Goal: Task Accomplishment & Management: Use online tool/utility

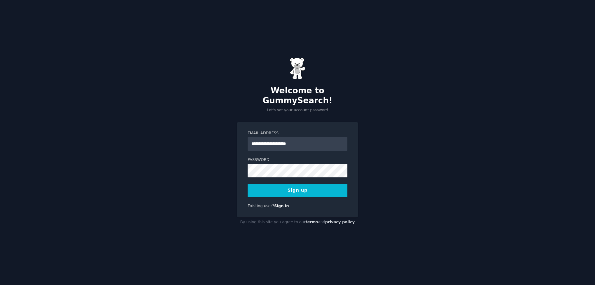
type input "**********"
click at [196, 148] on div "**********" at bounding box center [297, 142] width 595 height 285
click at [202, 193] on div "**********" at bounding box center [297, 142] width 595 height 285
click at [287, 187] on button "Sign up" at bounding box center [298, 190] width 100 height 13
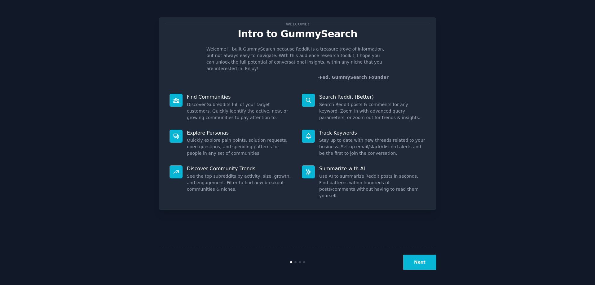
click at [423, 259] on button "Next" at bounding box center [419, 261] width 33 height 15
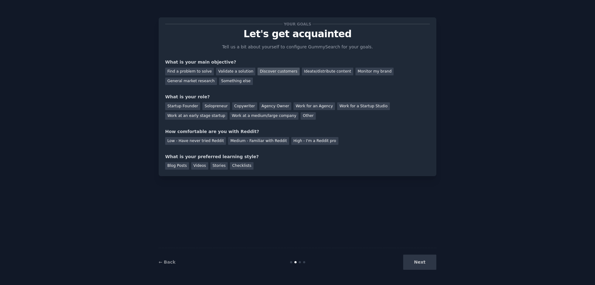
click at [267, 72] on div "Discover customers" at bounding box center [278, 72] width 42 height 8
click at [355, 71] on div "Monitor my brand" at bounding box center [374, 72] width 38 height 8
click at [274, 73] on div "Discover customers" at bounding box center [278, 72] width 42 height 8
click at [230, 118] on div "Work at a medium/large company" at bounding box center [264, 116] width 69 height 8
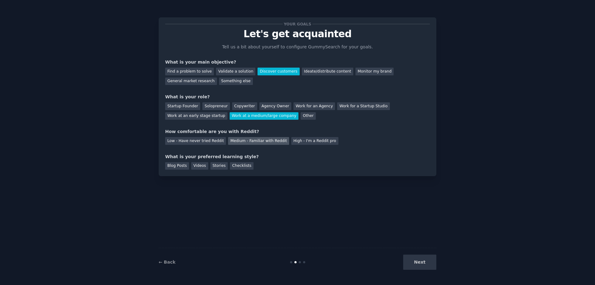
click at [243, 140] on div "Medium - Familiar with Reddit" at bounding box center [258, 141] width 61 height 8
click at [175, 166] on div "Blog Posts" at bounding box center [177, 166] width 24 height 8
click at [427, 261] on button "Next" at bounding box center [419, 261] width 33 height 15
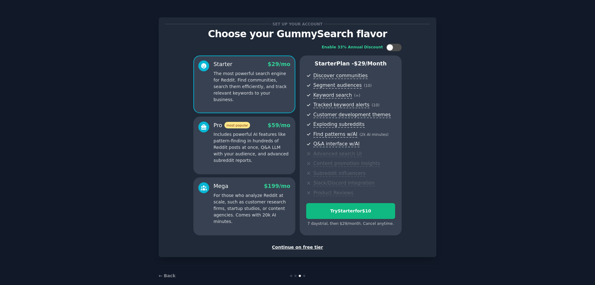
click at [301, 246] on div "Continue on free tier" at bounding box center [297, 247] width 265 height 7
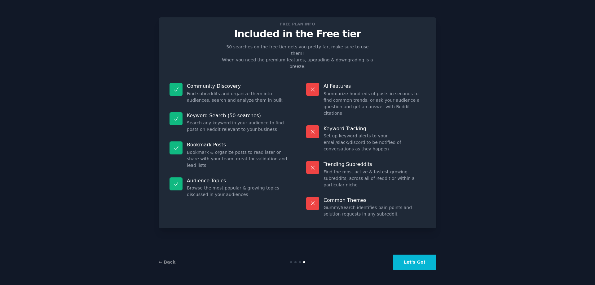
click at [411, 263] on button "Let's Go!" at bounding box center [414, 261] width 43 height 15
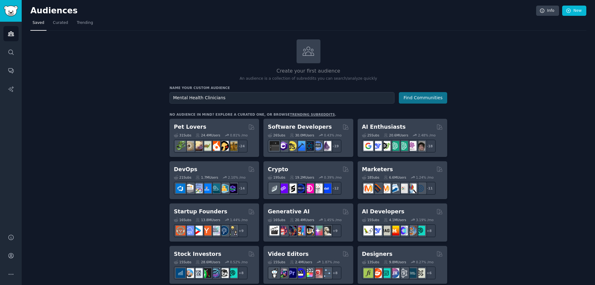
type input "Mental Health Clinicians"
click at [419, 99] on button "Find Communities" at bounding box center [423, 97] width 48 height 11
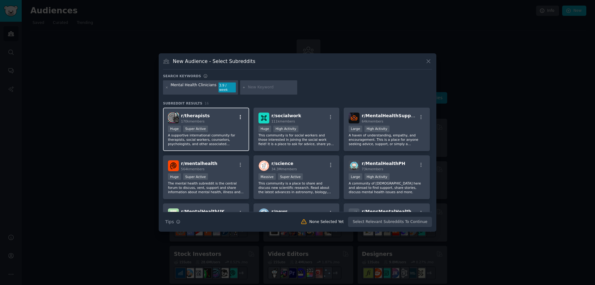
click at [240, 116] on icon "button" at bounding box center [241, 117] width 6 height 6
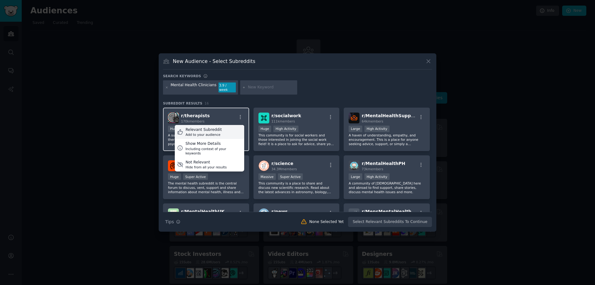
click at [214, 128] on div "Relevant Subreddit" at bounding box center [204, 130] width 36 height 6
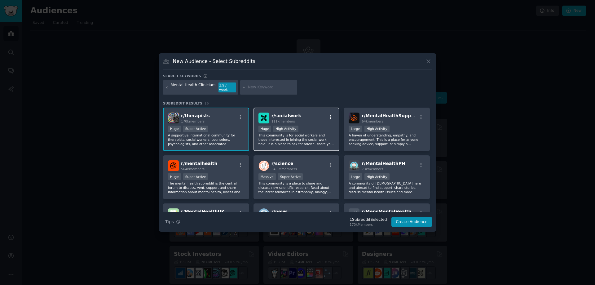
click at [332, 117] on icon "button" at bounding box center [331, 117] width 6 height 6
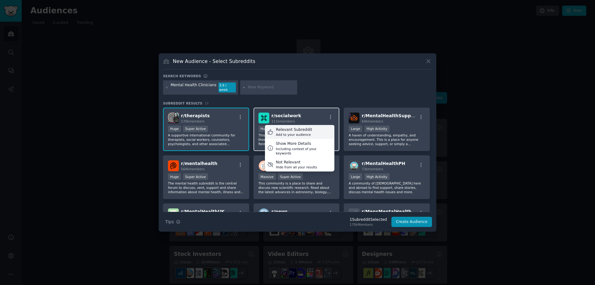
click at [317, 128] on div "Relevant Subreddit Add to your audience" at bounding box center [299, 132] width 69 height 14
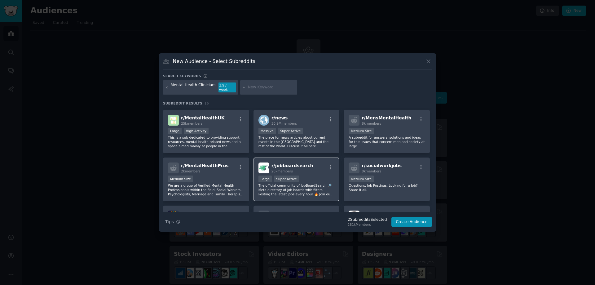
scroll to position [106, 0]
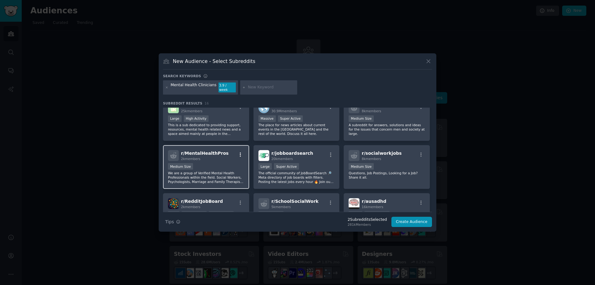
click at [241, 154] on icon "button" at bounding box center [241, 155] width 6 height 6
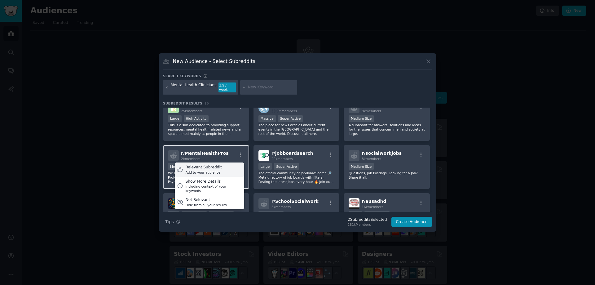
click at [220, 165] on div "Relevant Subreddit Add to your audience" at bounding box center [209, 169] width 69 height 14
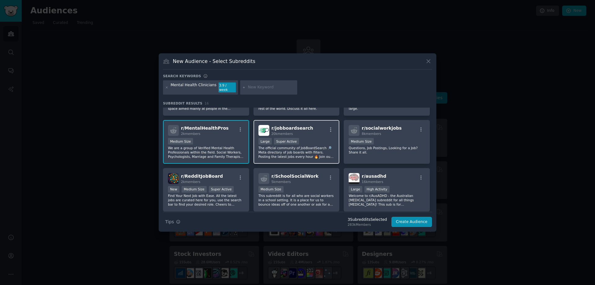
scroll to position [141, 0]
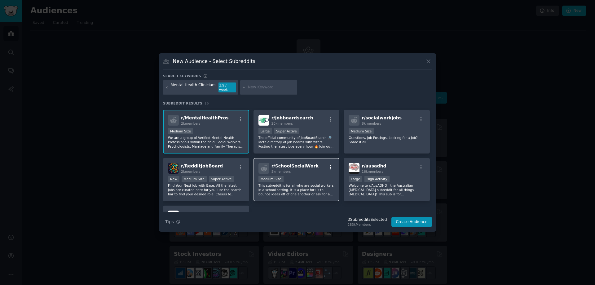
click at [331, 165] on icon "button" at bounding box center [331, 168] width 6 height 6
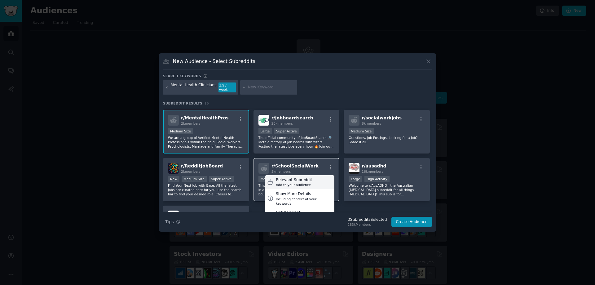
click at [310, 178] on div "Relevant Subreddit Add to your audience" at bounding box center [299, 182] width 69 height 14
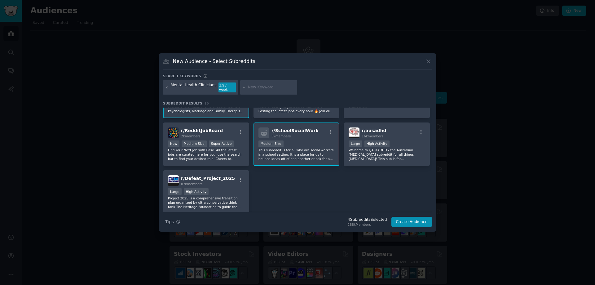
scroll to position [200, 0]
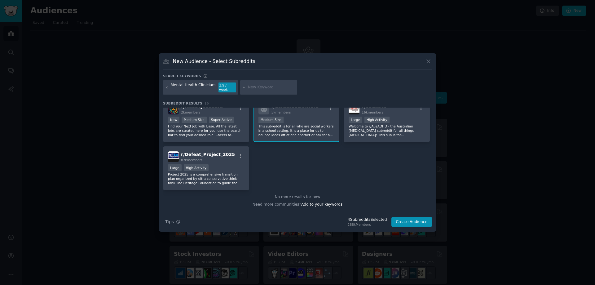
click at [320, 203] on span "Add to your keywords" at bounding box center [321, 204] width 41 height 4
type input "psychiatry"
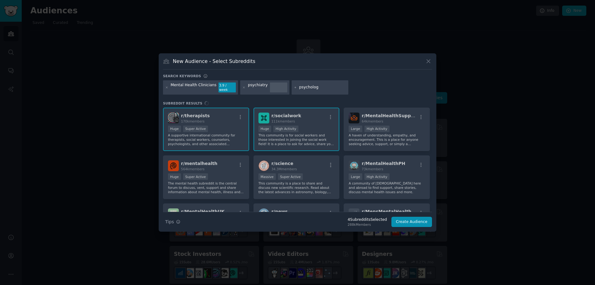
type input "psychology"
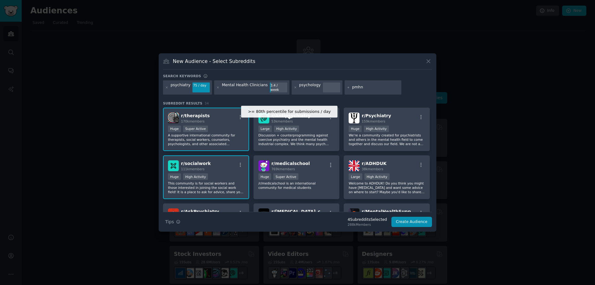
type input "pmhnp"
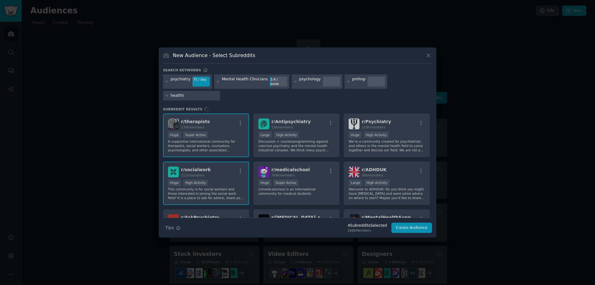
type input "healthIT"
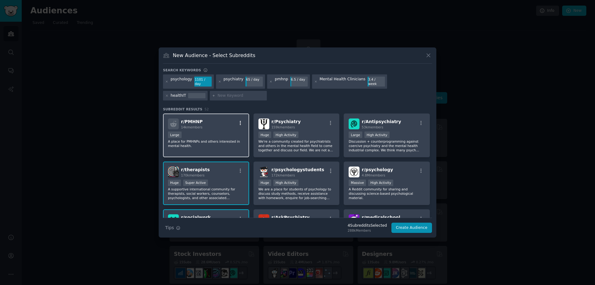
click at [242, 120] on icon "button" at bounding box center [241, 123] width 6 height 6
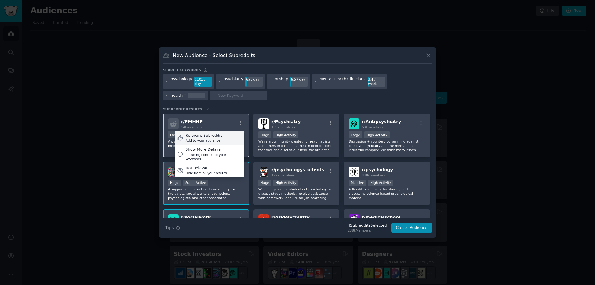
click at [220, 132] on div "Relevant Subreddit Add to your audience" at bounding box center [209, 138] width 69 height 14
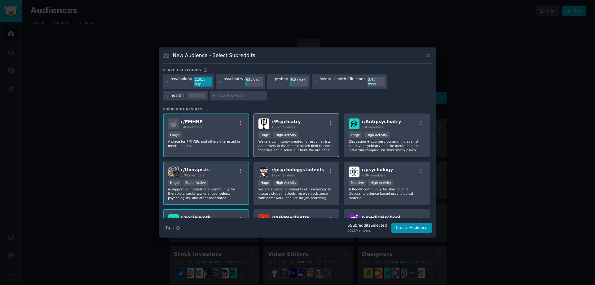
click at [331, 124] on div at bounding box center [331, 123] width 8 height 7
click at [330, 120] on icon "button" at bounding box center [331, 123] width 6 height 6
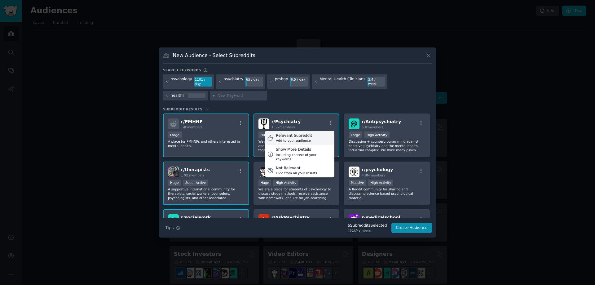
click at [318, 131] on div "Relevant Subreddit Add to your audience" at bounding box center [299, 138] width 69 height 14
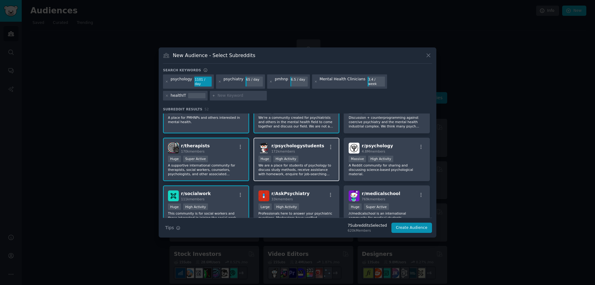
scroll to position [35, 0]
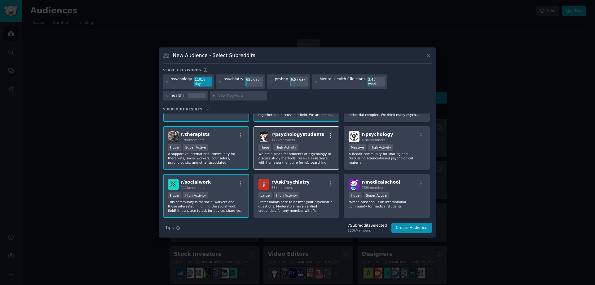
click at [332, 134] on icon "button" at bounding box center [331, 136] width 6 height 6
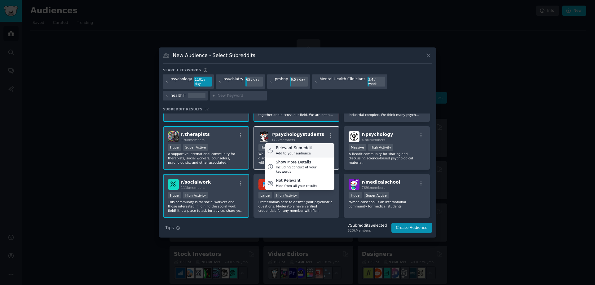
click at [310, 145] on div "Relevant Subreddit Add to your audience" at bounding box center [299, 150] width 69 height 14
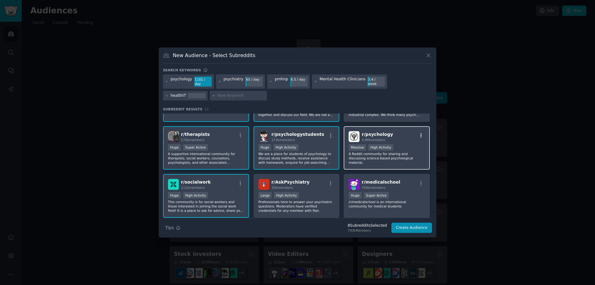
click at [419, 136] on icon "button" at bounding box center [421, 136] width 6 height 6
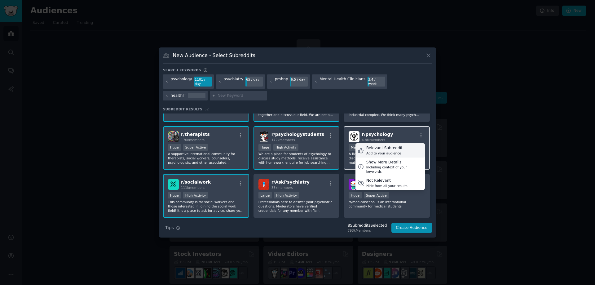
click at [396, 147] on div "Relevant Subreddit" at bounding box center [384, 148] width 36 height 6
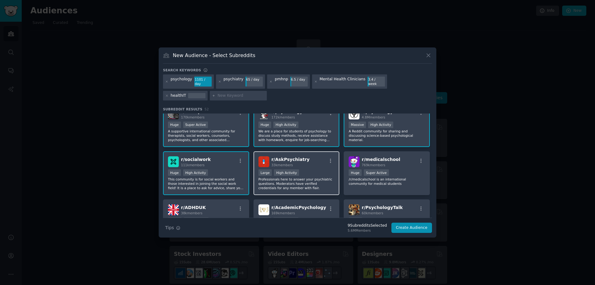
scroll to position [71, 0]
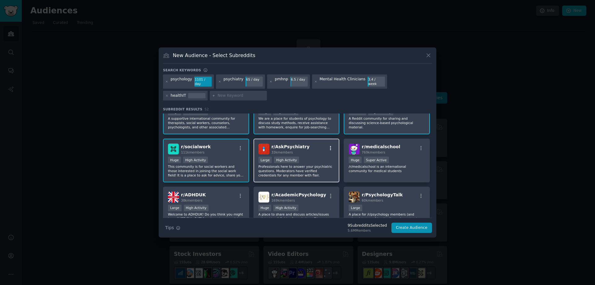
click at [330, 147] on icon "button" at bounding box center [331, 148] width 6 height 6
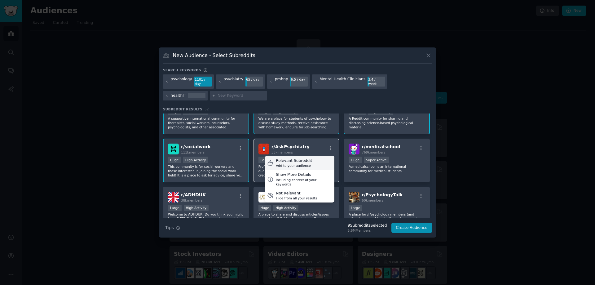
click at [318, 156] on div "Relevant Subreddit Add to your audience" at bounding box center [299, 163] width 69 height 14
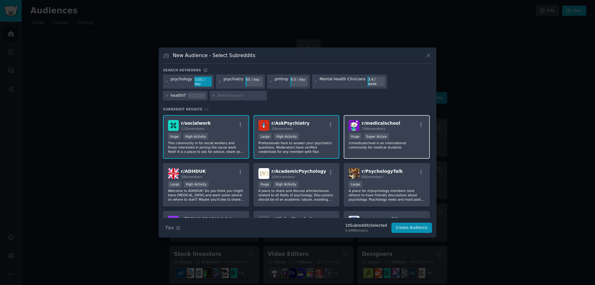
scroll to position [106, 0]
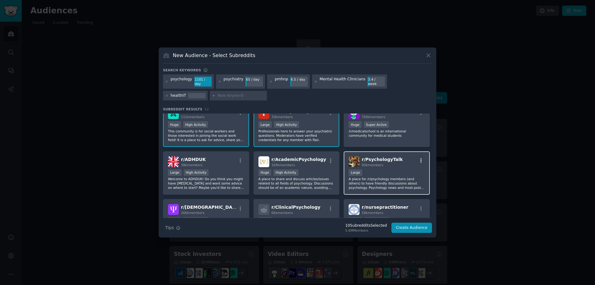
click at [421, 161] on icon "button" at bounding box center [421, 161] width 6 height 6
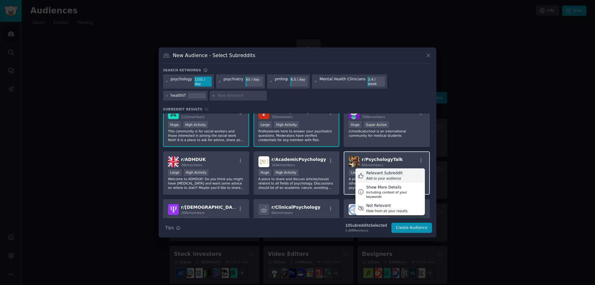
click at [404, 170] on div "Relevant Subreddit Add to your audience" at bounding box center [389, 175] width 69 height 14
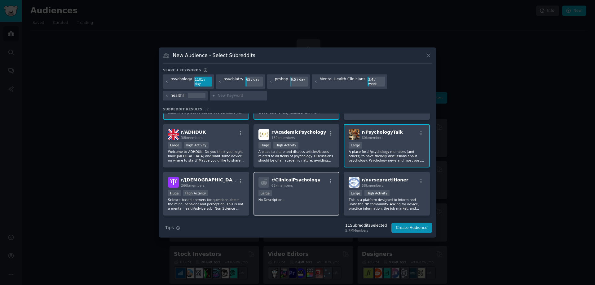
scroll to position [141, 0]
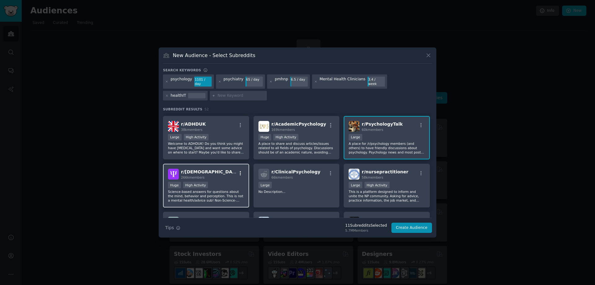
click at [241, 170] on icon "button" at bounding box center [241, 173] width 6 height 6
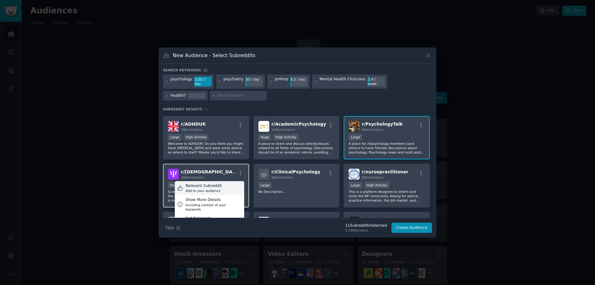
click at [230, 183] on div "Relevant Subreddit Add to your audience" at bounding box center [209, 188] width 69 height 14
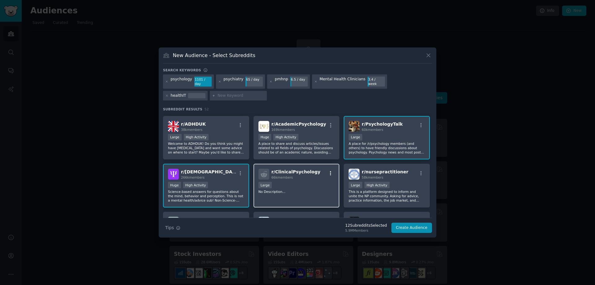
click at [333, 172] on icon "button" at bounding box center [331, 173] width 6 height 6
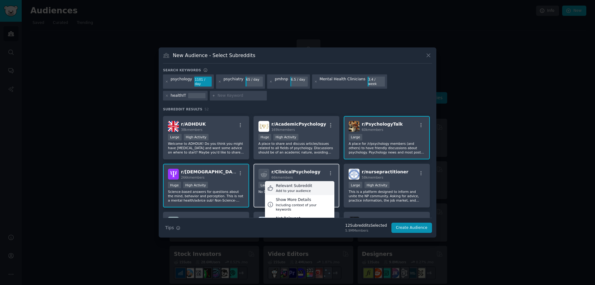
click at [304, 184] on div "Relevant Subreddit" at bounding box center [294, 186] width 36 height 6
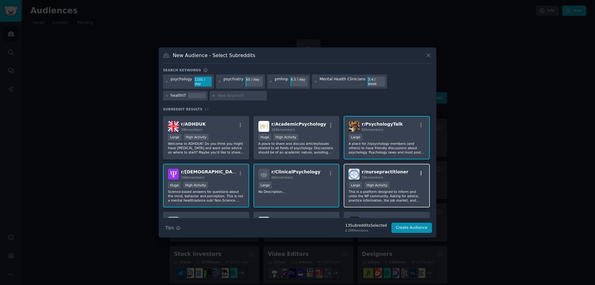
click at [422, 171] on icon "button" at bounding box center [421, 173] width 6 height 6
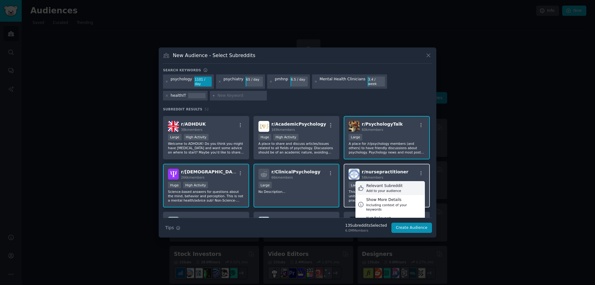
click at [388, 184] on div "Relevant Subreddit" at bounding box center [384, 186] width 36 height 6
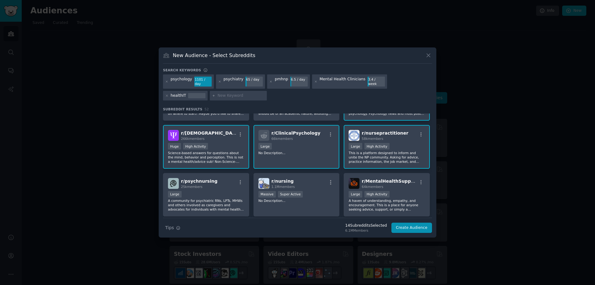
scroll to position [212, 0]
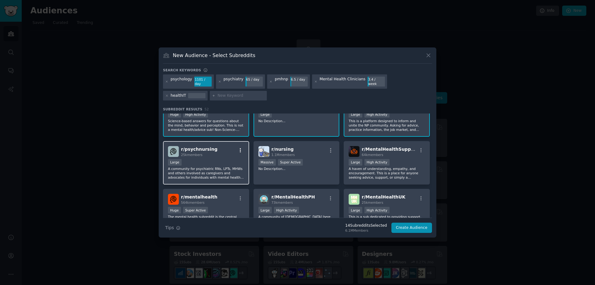
click at [240, 150] on icon "button" at bounding box center [241, 150] width 6 height 6
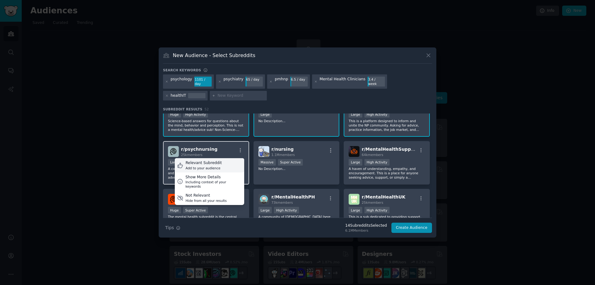
click at [222, 159] on div "Relevant Subreddit Add to your audience" at bounding box center [209, 165] width 69 height 14
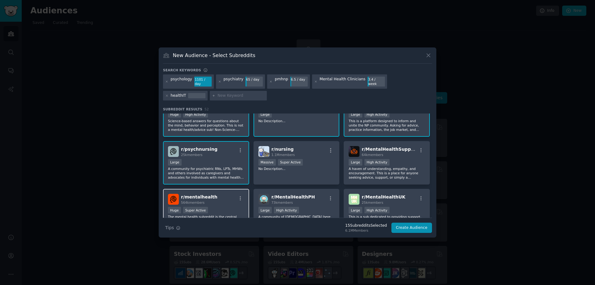
scroll to position [301, 0]
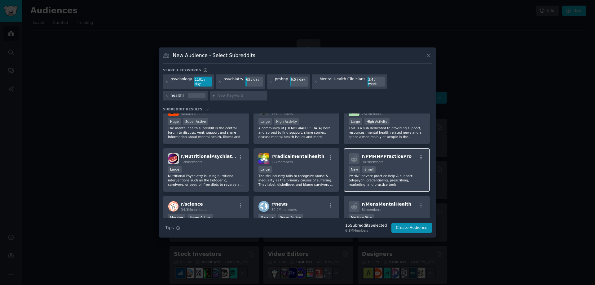
click at [420, 157] on icon "button" at bounding box center [421, 158] width 6 height 6
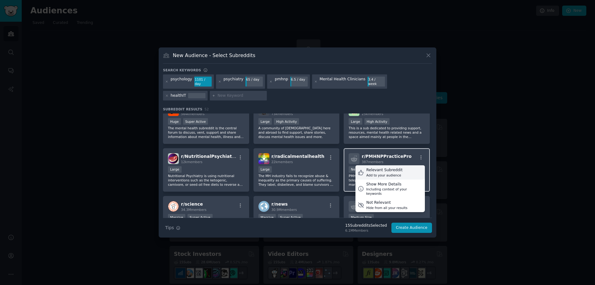
click at [395, 168] on div "Relevant Subreddit" at bounding box center [384, 170] width 36 height 6
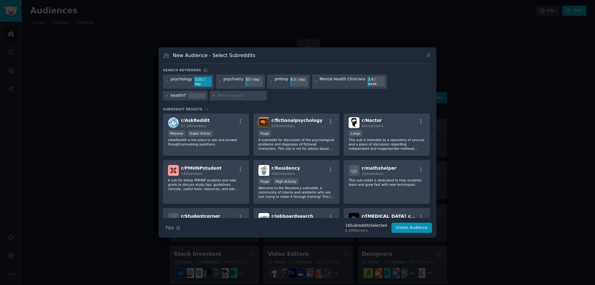
scroll to position [538, 0]
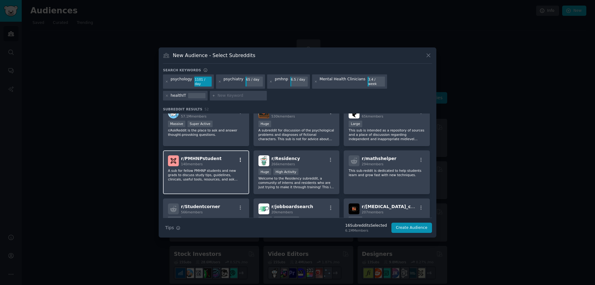
click at [242, 158] on icon "button" at bounding box center [241, 160] width 6 height 6
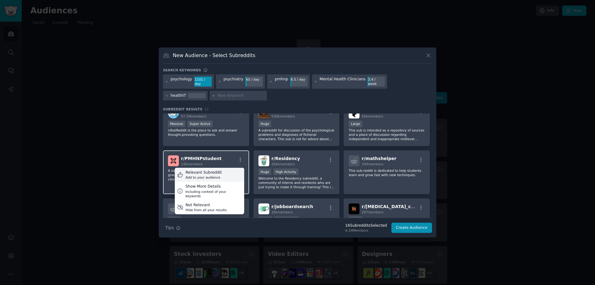
click at [215, 170] on div "Relevant Subreddit" at bounding box center [204, 173] width 36 height 6
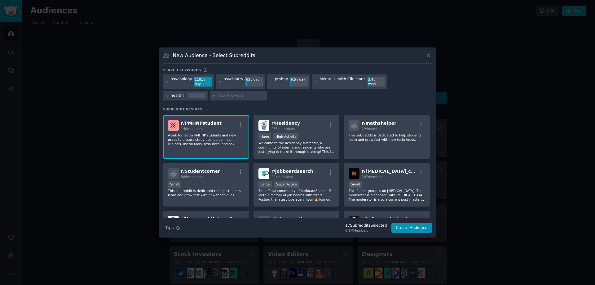
scroll to position [608, 0]
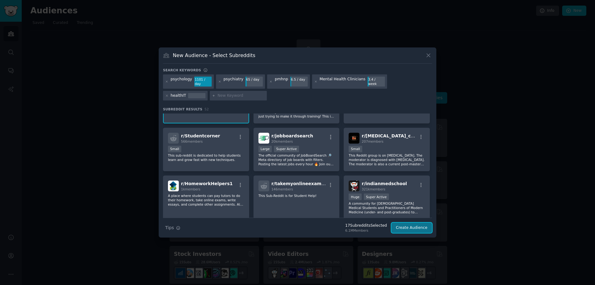
click at [413, 226] on button "Create Audience" at bounding box center [411, 227] width 41 height 11
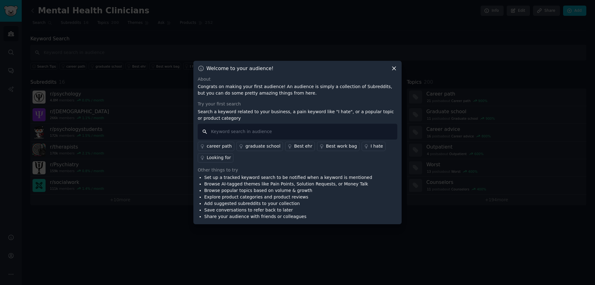
click at [214, 134] on input "text" at bounding box center [298, 132] width 200 height 16
type input "ehr"
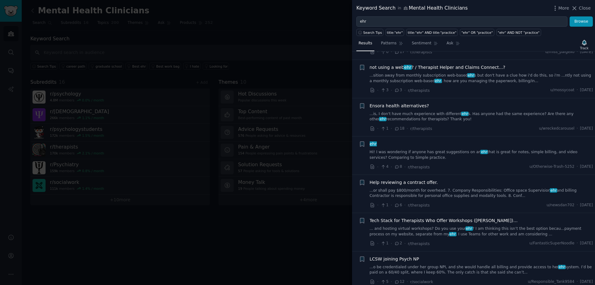
scroll to position [3553, 0]
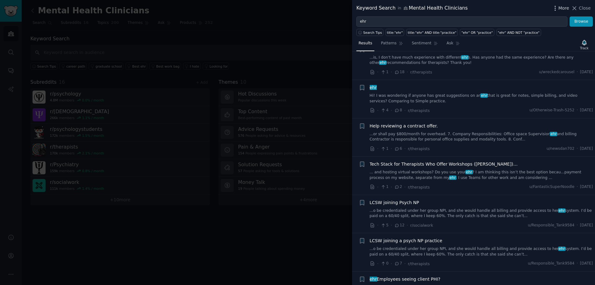
click at [564, 9] on span "More" at bounding box center [563, 8] width 11 height 7
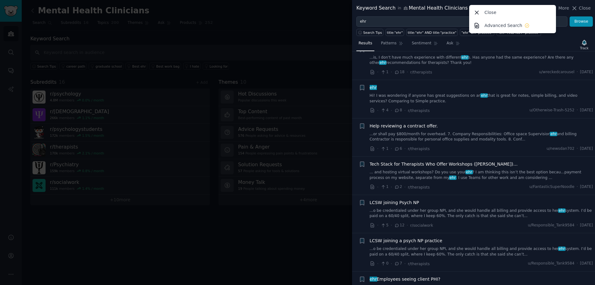
click at [317, 29] on div at bounding box center [297, 142] width 595 height 285
